Goal: Information Seeking & Learning: Learn about a topic

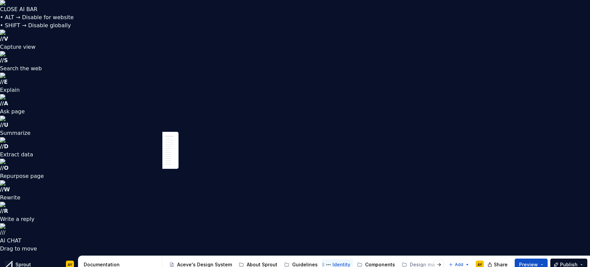
click at [332, 261] on div "Identity" at bounding box center [341, 264] width 18 height 7
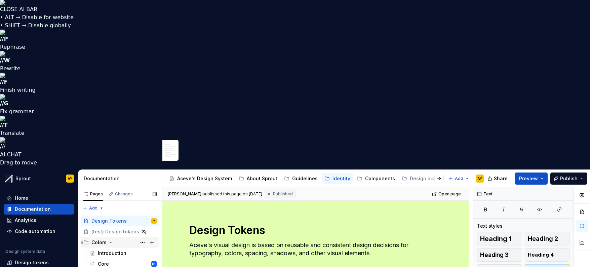
click at [98, 239] on div "Colors" at bounding box center [98, 242] width 15 height 7
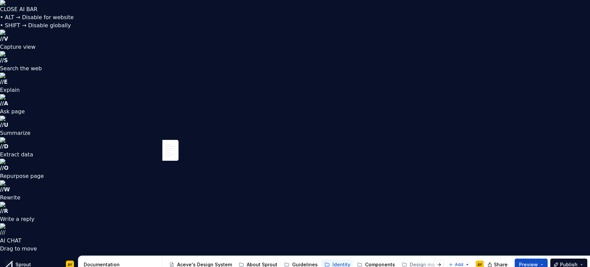
click at [441, 260] on button "button" at bounding box center [438, 264] width 9 height 9
click at [418, 261] on div "Governance Model" at bounding box center [434, 264] width 45 height 7
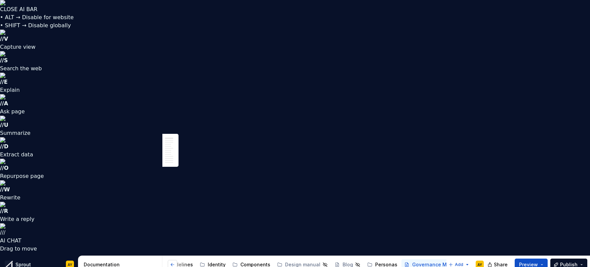
click at [172, 260] on button "button" at bounding box center [172, 264] width 9 height 9
click at [0, 0] on button "Page tree" at bounding box center [0, 0] width 0 height 0
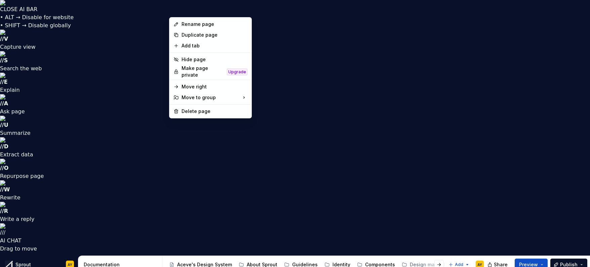
click at [338, 40] on html "CLOSE AI BAR • ALT → Disable for website • SHIFT → Disable globally // V Captur…" at bounding box center [295, 133] width 590 height 267
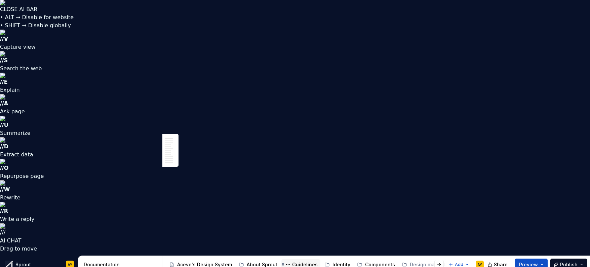
click at [294, 261] on div "Guidelines" at bounding box center [305, 264] width 26 height 7
click at [337, 261] on div "Identity" at bounding box center [341, 264] width 18 height 7
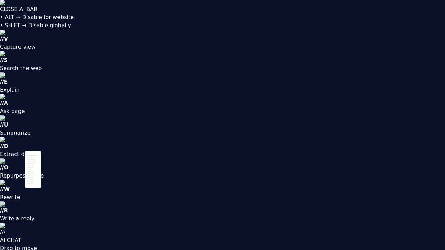
type textarea "*"
